Goal: Answer question/provide support: Share knowledge or assist other users

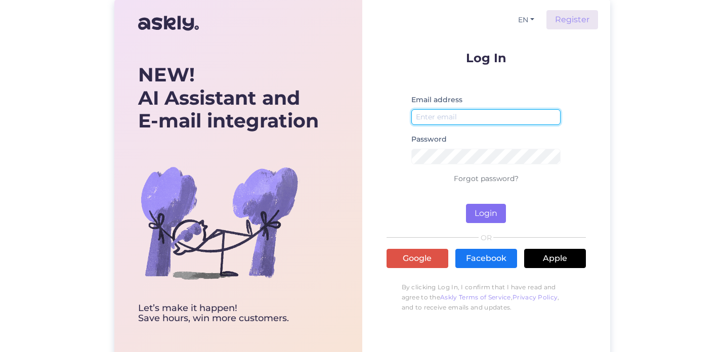
type input "[EMAIL_ADDRESS][DOMAIN_NAME]"
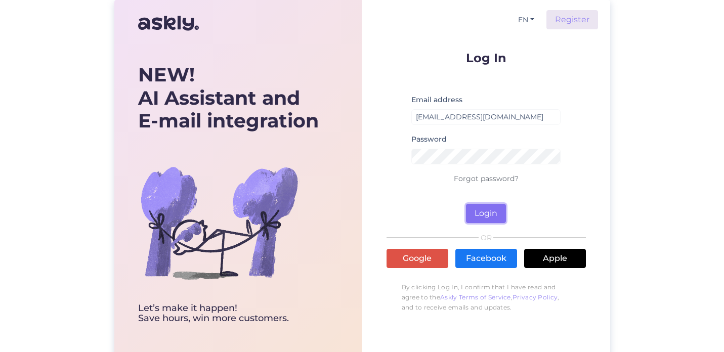
click at [493, 214] on button "Login" at bounding box center [486, 213] width 40 height 19
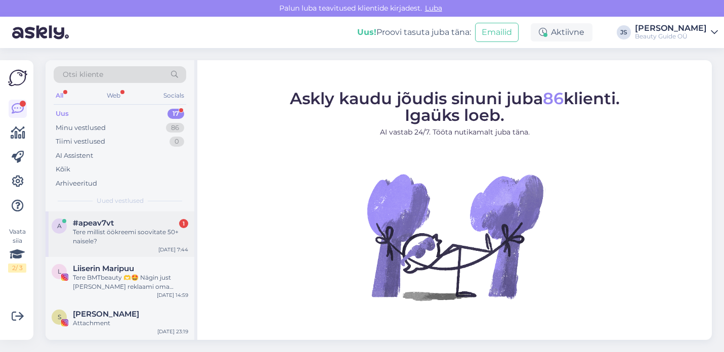
click at [110, 231] on div "Tere millist öökreemi soovitate 50+ naisele?" at bounding box center [130, 237] width 115 height 18
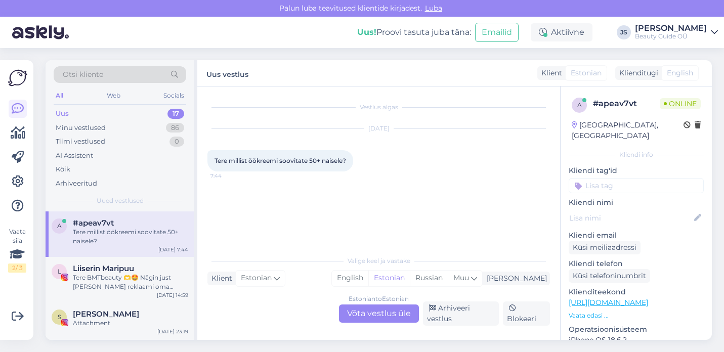
click at [398, 313] on div "Estonian to Estonian Võta vestlus üle" at bounding box center [379, 314] width 80 height 18
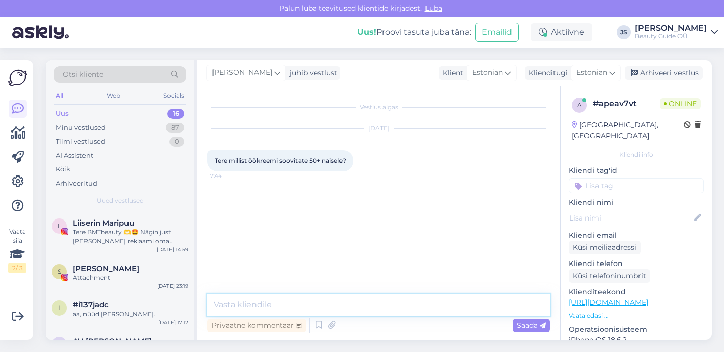
click at [303, 300] on textarea at bounding box center [378, 304] width 342 height 21
paste textarea "Vananemisvastane öökreem (SUPREME ANTI-AGE NIGHT CREAM)"
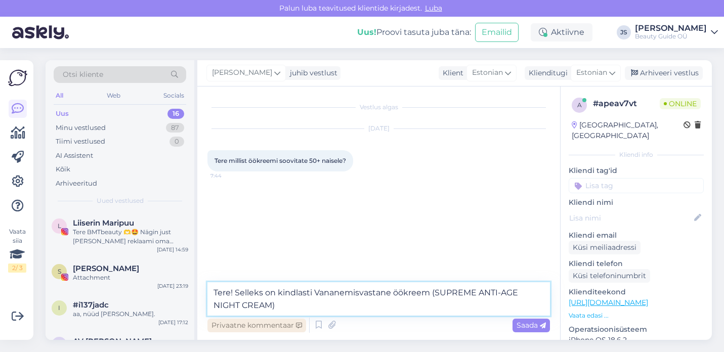
paste textarea "[URL][DOMAIN_NAME]"
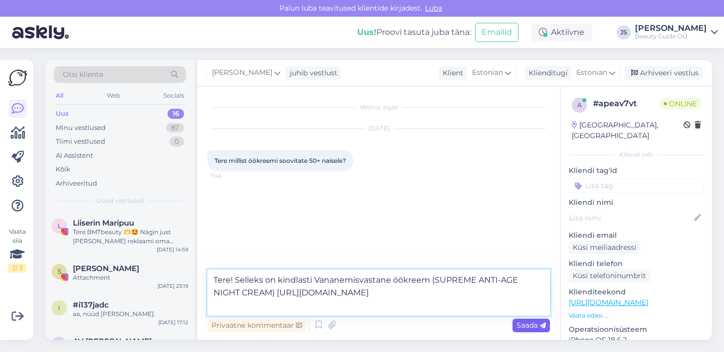
type textarea "Tere! Selleks on kindlasti Vananemisvastane öökreem (SUPREME ANTI-AGE NIGHT CRE…"
click at [524, 326] on span "Saada" at bounding box center [530, 325] width 29 height 9
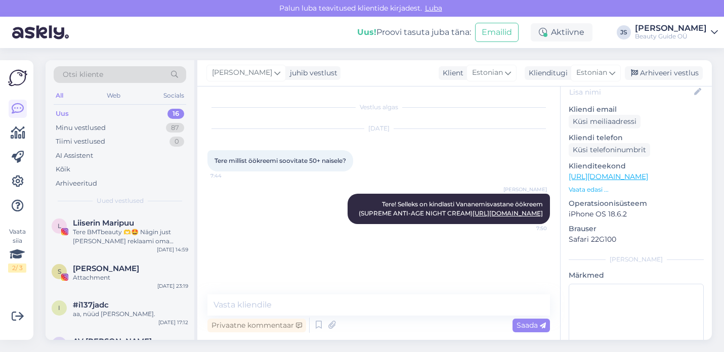
scroll to position [165, 0]
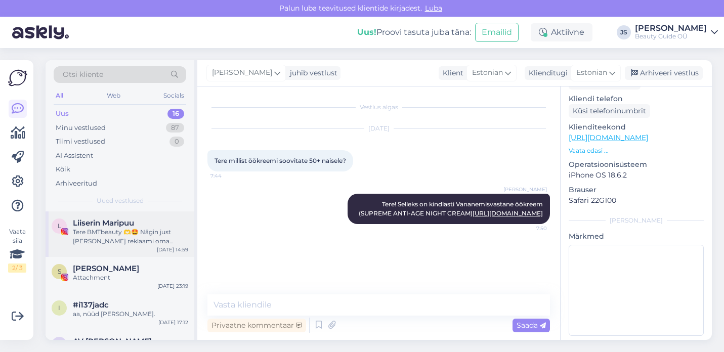
click at [129, 232] on div "Tere BMTbeauty 🫶🤩 Nägin just [PERSON_NAME] reklaami oma Instagrammi lehel [PERS…" at bounding box center [130, 237] width 115 height 18
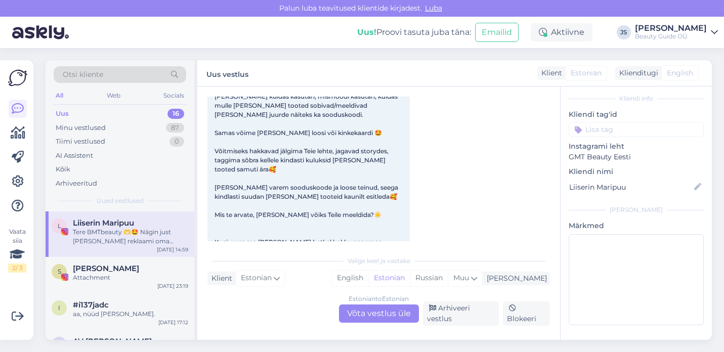
scroll to position [169, 0]
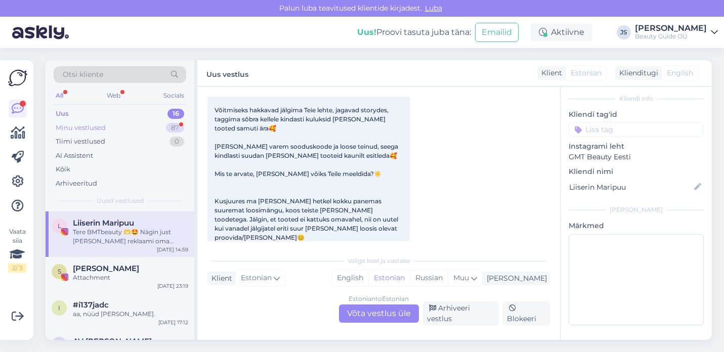
click at [83, 127] on div "Minu vestlused" at bounding box center [81, 128] width 50 height 10
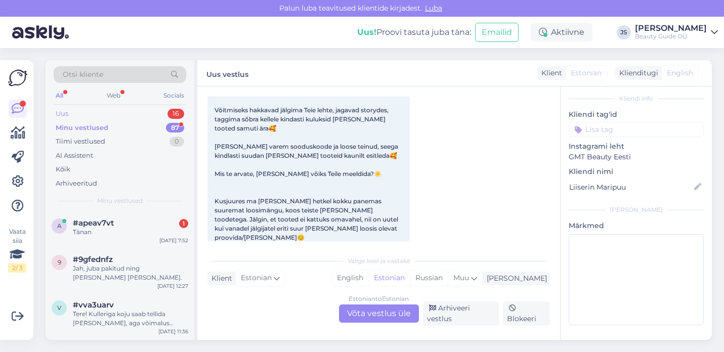
click at [66, 113] on div "Uus" at bounding box center [62, 114] width 13 height 10
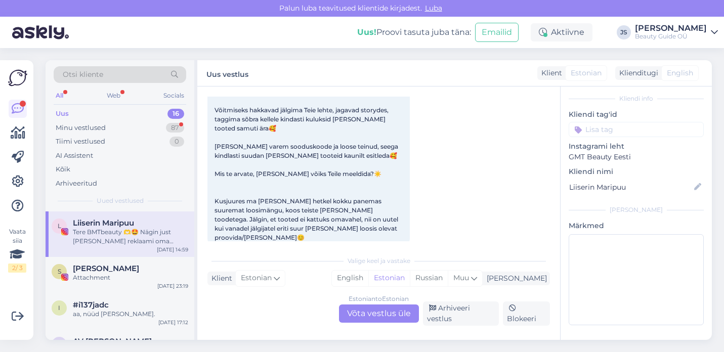
click at [60, 94] on div "All" at bounding box center [60, 95] width 12 height 13
click at [83, 126] on div "Minu vestlused" at bounding box center [81, 128] width 50 height 10
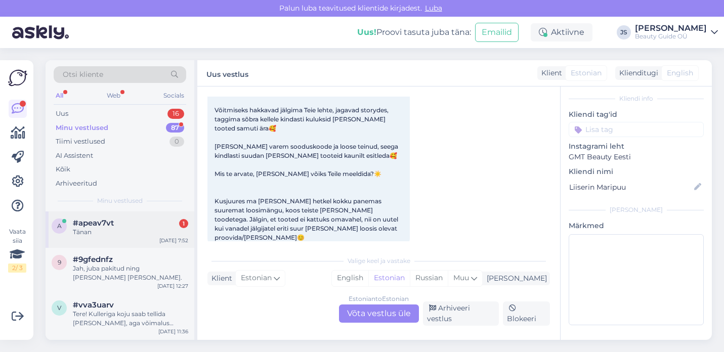
click at [91, 229] on div "Tänan" at bounding box center [130, 232] width 115 height 9
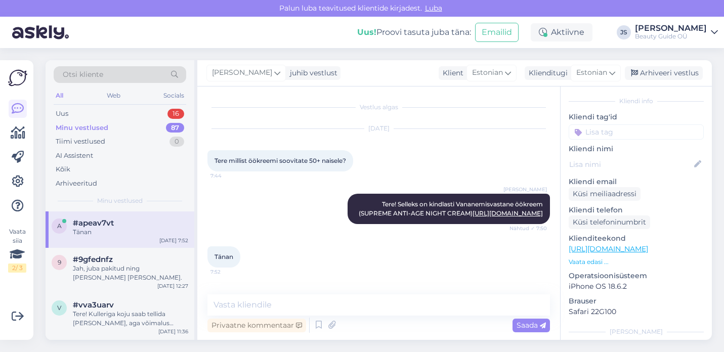
scroll to position [165, 0]
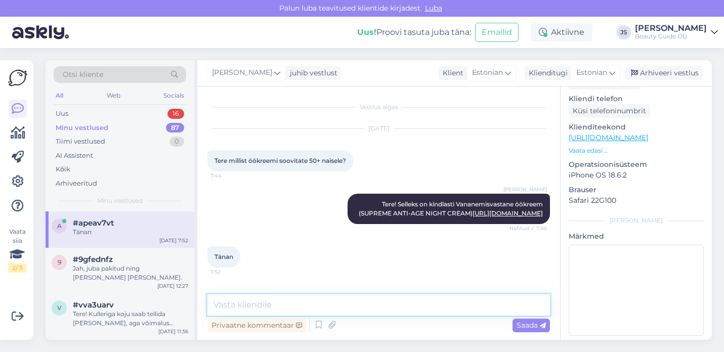
click at [240, 304] on textarea at bounding box center [378, 304] width 342 height 21
type textarea "A"
